Goal: Entertainment & Leisure: Consume media (video, audio)

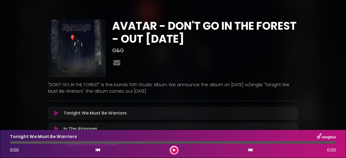
click at [56, 112] on icon at bounding box center [56, 112] width 4 height 5
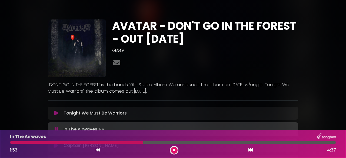
click at [301, 51] on div "AVATAR - DON'T GO IN THE FOREST - OUT [DATE] G&G" at bounding box center [173, 138] width 308 height 264
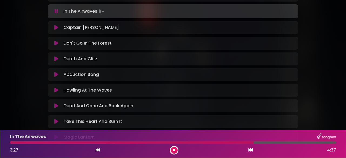
scroll to position [166, 0]
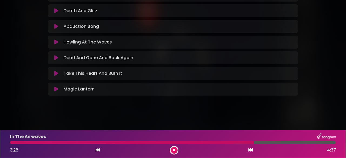
drag, startPoint x: 295, startPoint y: 72, endPoint x: 216, endPoint y: 94, distance: 82.5
click at [216, 94] on div "Tonight We Must Be Warriors Loading Track... Your Feedback Name" at bounding box center [173, 18] width 250 height 155
click at [251, 152] on icon at bounding box center [250, 150] width 4 height 4
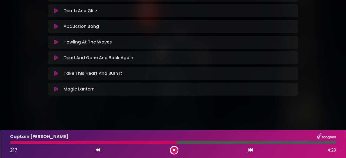
click at [253, 150] on div "2:17 4:29" at bounding box center [173, 150] width 332 height 9
click at [251, 150] on icon at bounding box center [250, 150] width 4 height 4
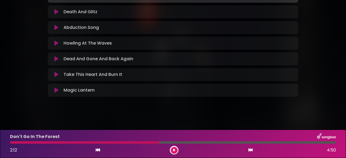
click at [251, 150] on icon at bounding box center [250, 150] width 4 height 4
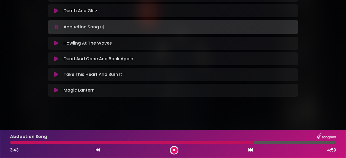
click at [250, 152] on icon at bounding box center [250, 150] width 4 height 4
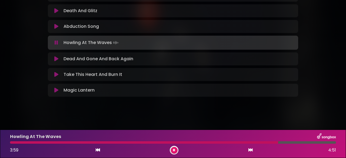
click at [253, 152] on div "3:59 4:51" at bounding box center [173, 150] width 332 height 9
click at [249, 150] on icon at bounding box center [250, 150] width 4 height 4
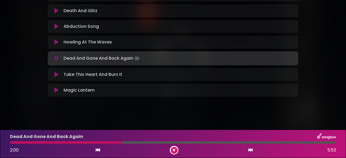
click at [56, 74] on icon at bounding box center [56, 74] width 4 height 5
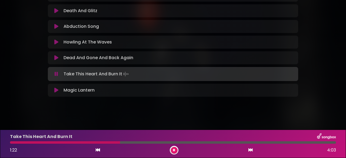
click at [56, 89] on icon at bounding box center [56, 90] width 4 height 5
